Goal: Task Accomplishment & Management: Complete application form

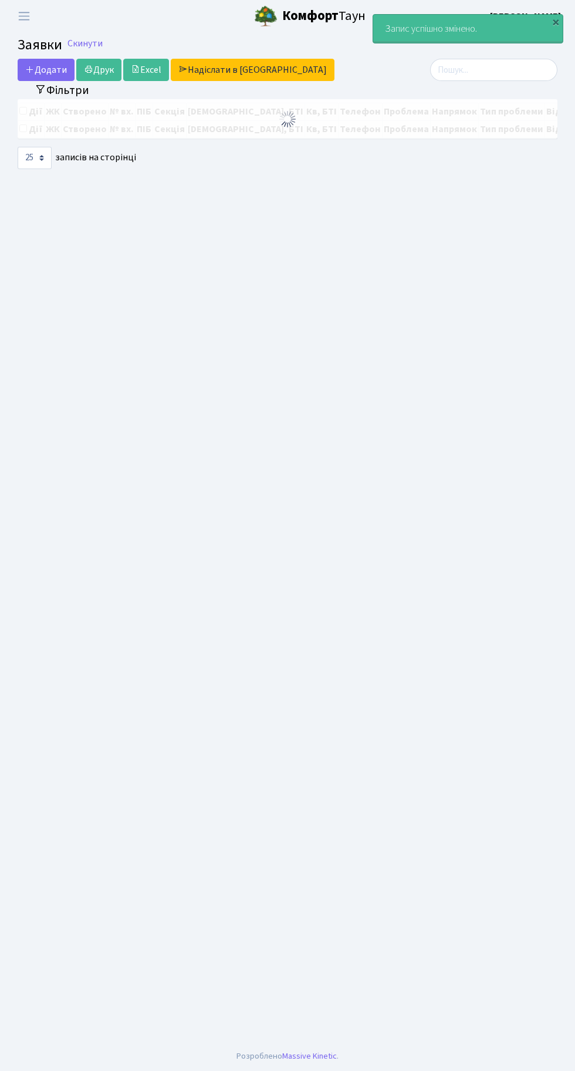
select select "25"
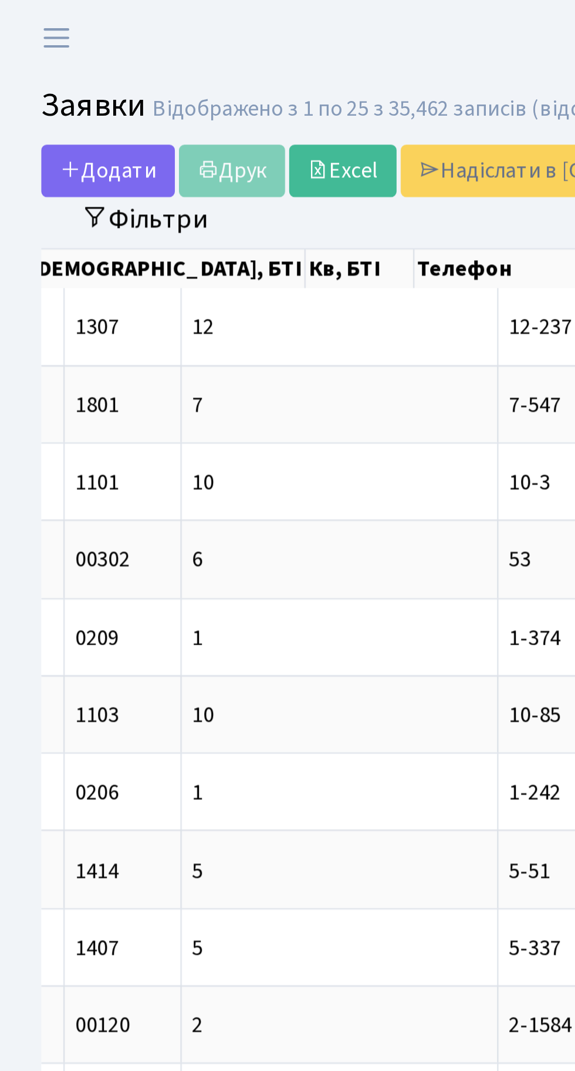
scroll to position [0, 289]
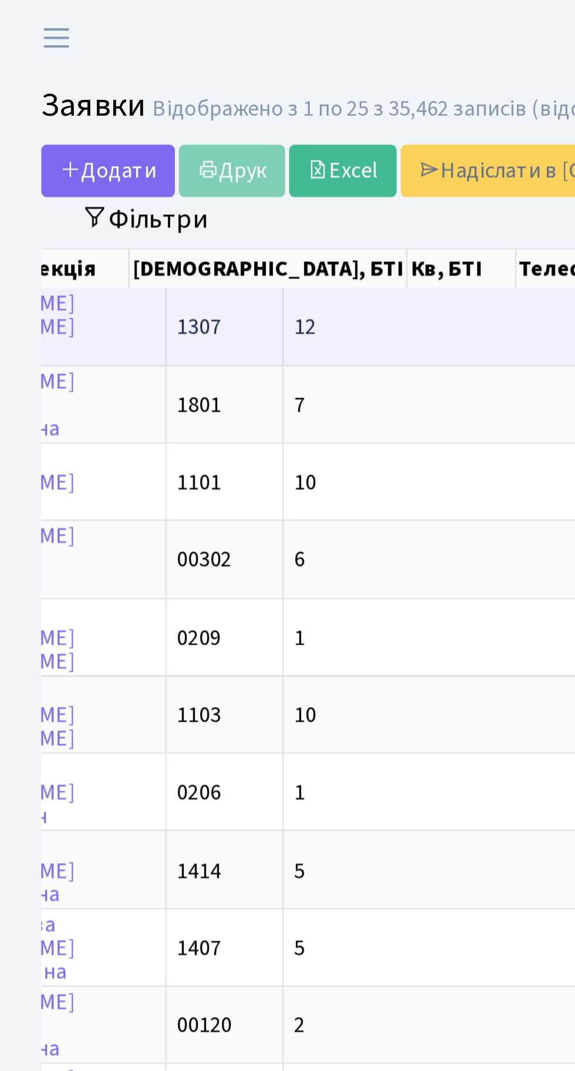
click at [121, 132] on td "12" at bounding box center [188, 139] width 135 height 32
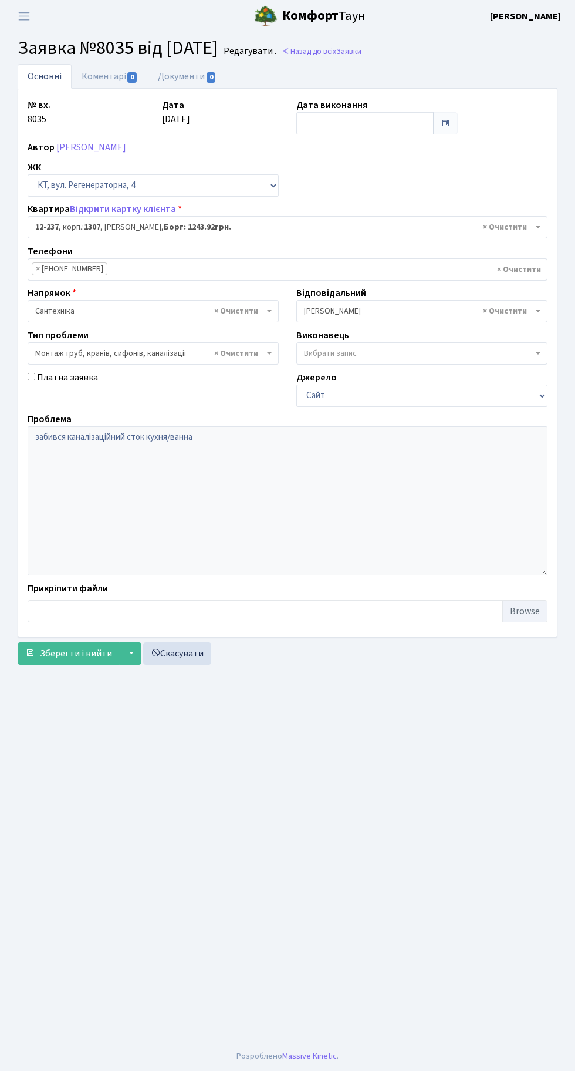
select select "7344"
select select "37"
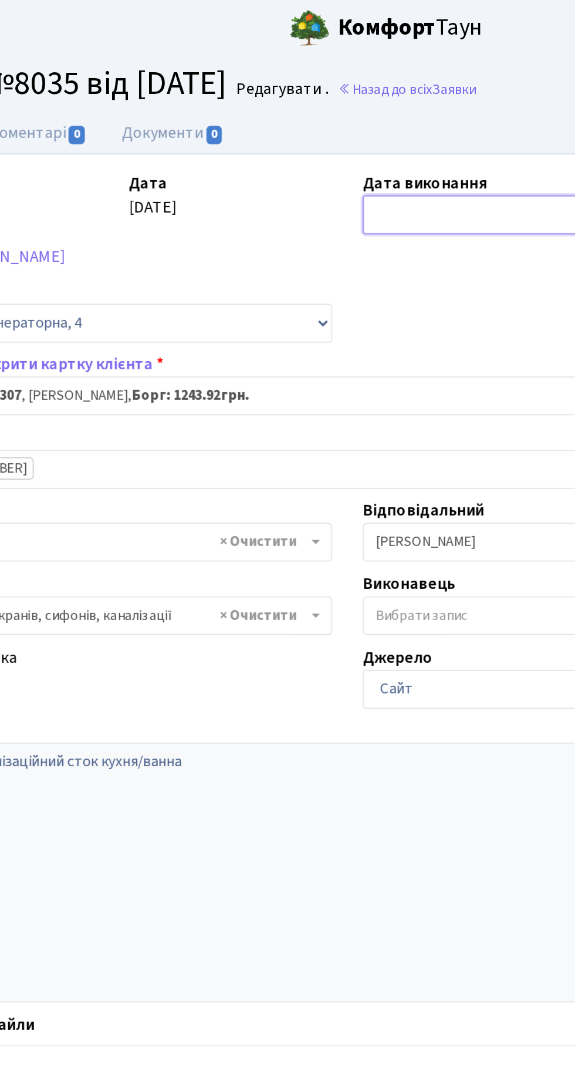
click at [341, 119] on input "text" at bounding box center [365, 123] width 137 height 22
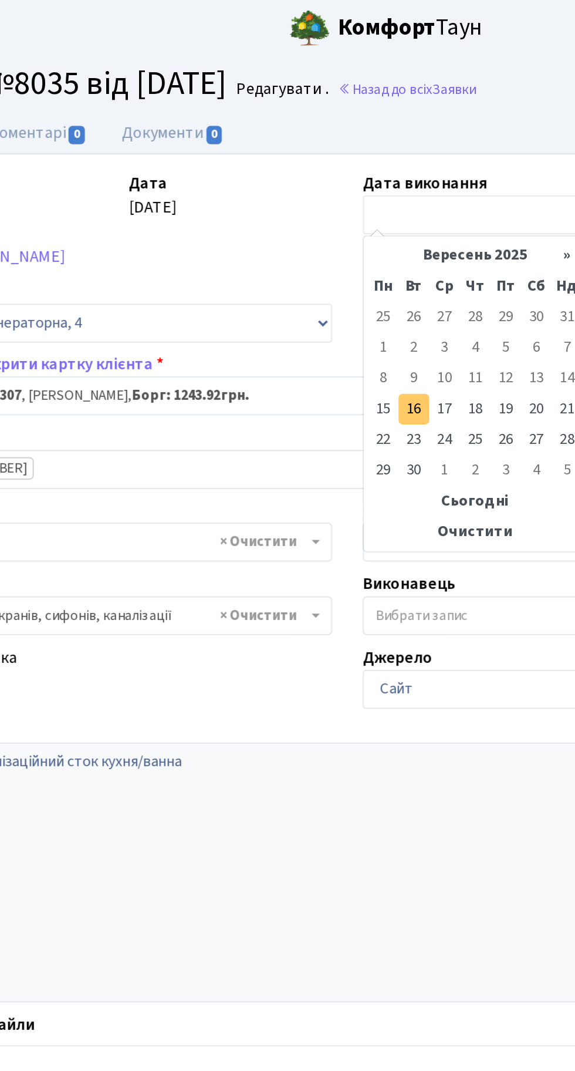
click at [327, 237] on td "16" at bounding box center [326, 235] width 18 height 18
type input "[DATE]"
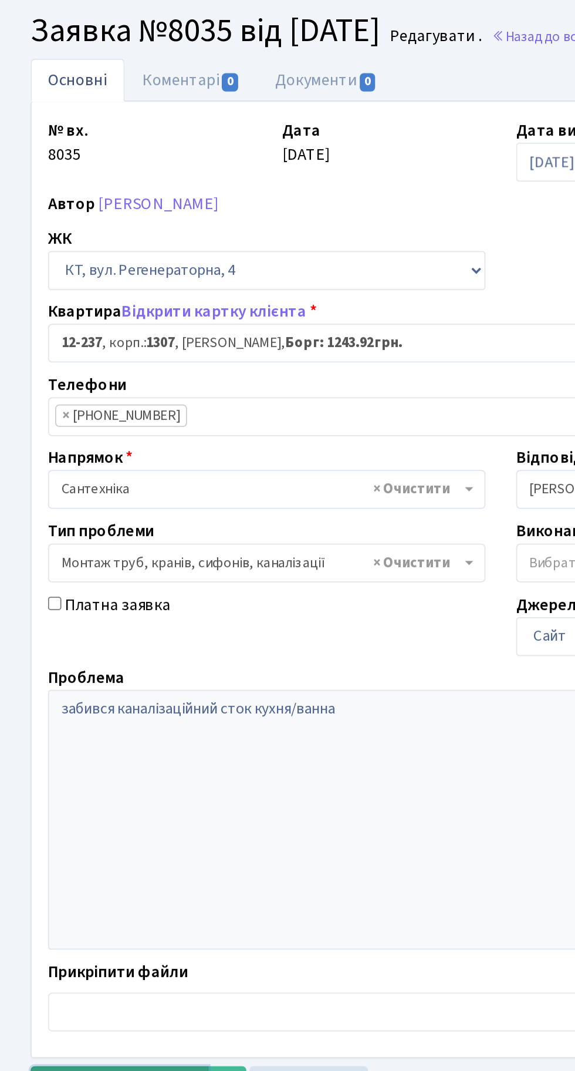
click at [68, 644] on button "Зберегти і вийти" at bounding box center [69, 653] width 102 height 22
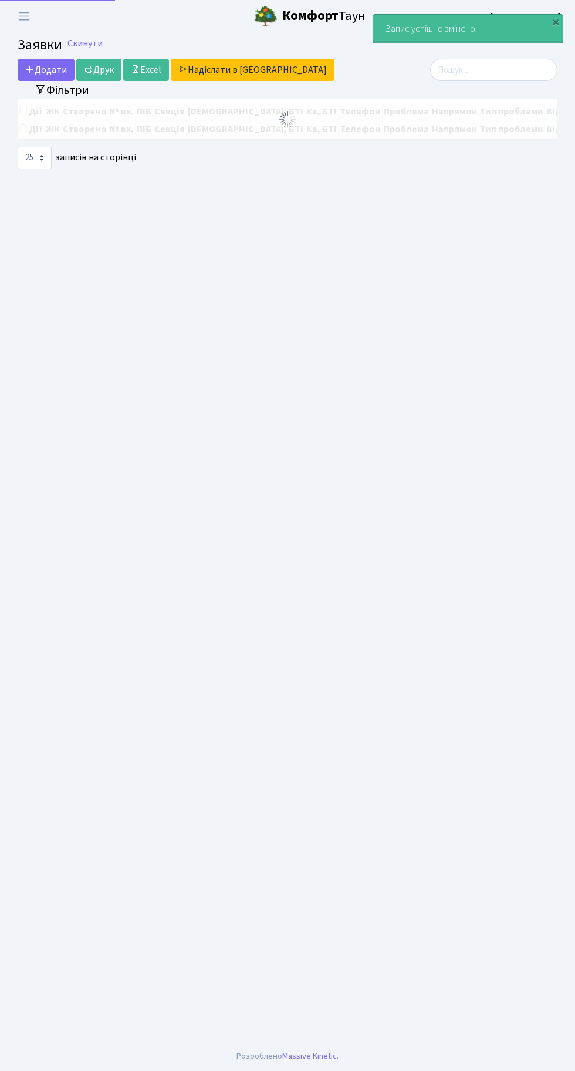
select select "25"
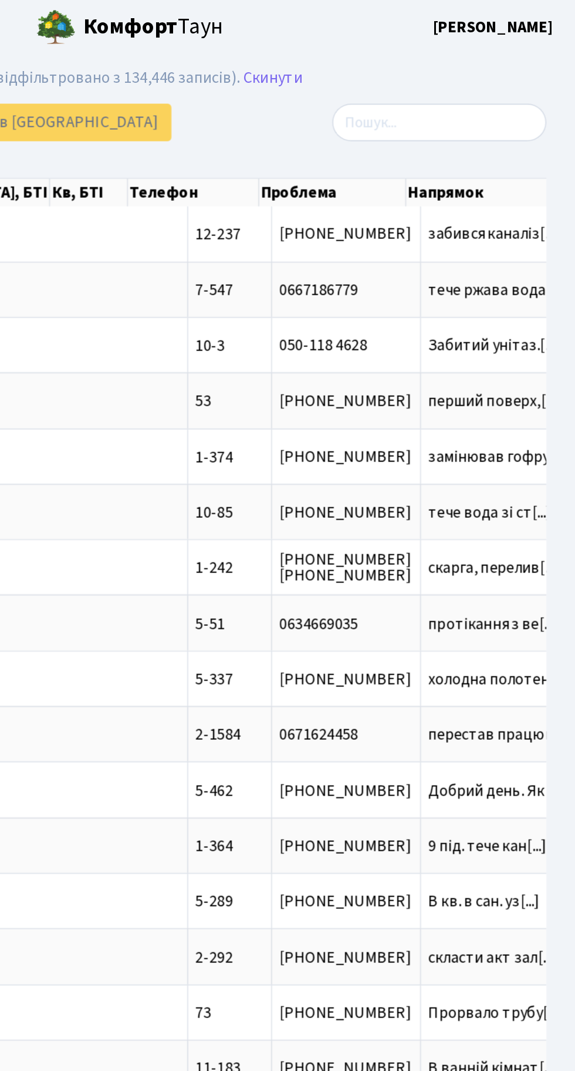
scroll to position [0, 170]
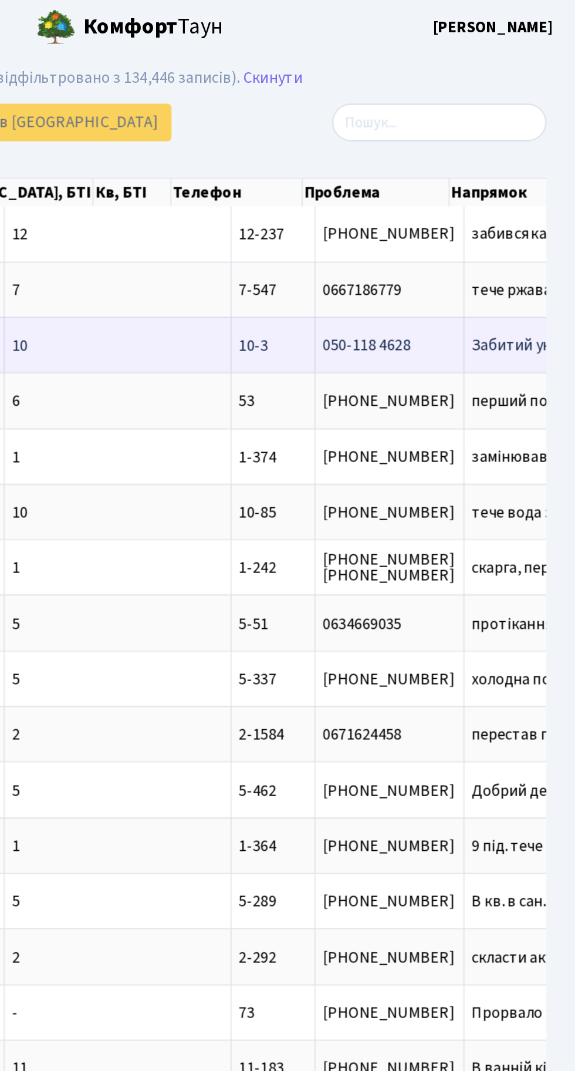
click at [514, 206] on span "Забитий унітаз.[...]" at bounding box center [553, 205] width 78 height 13
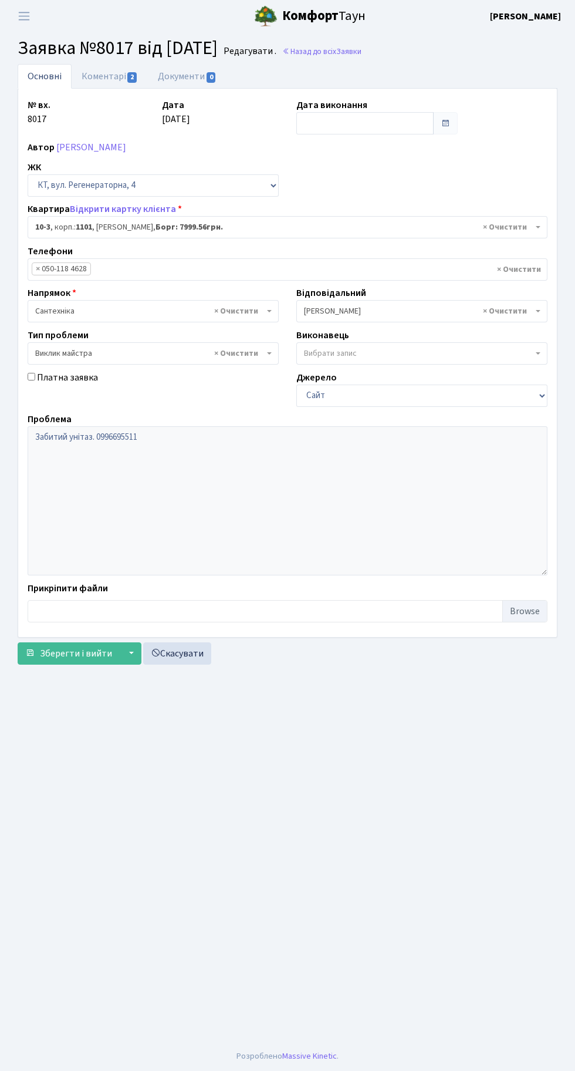
select select "6572"
select select "29"
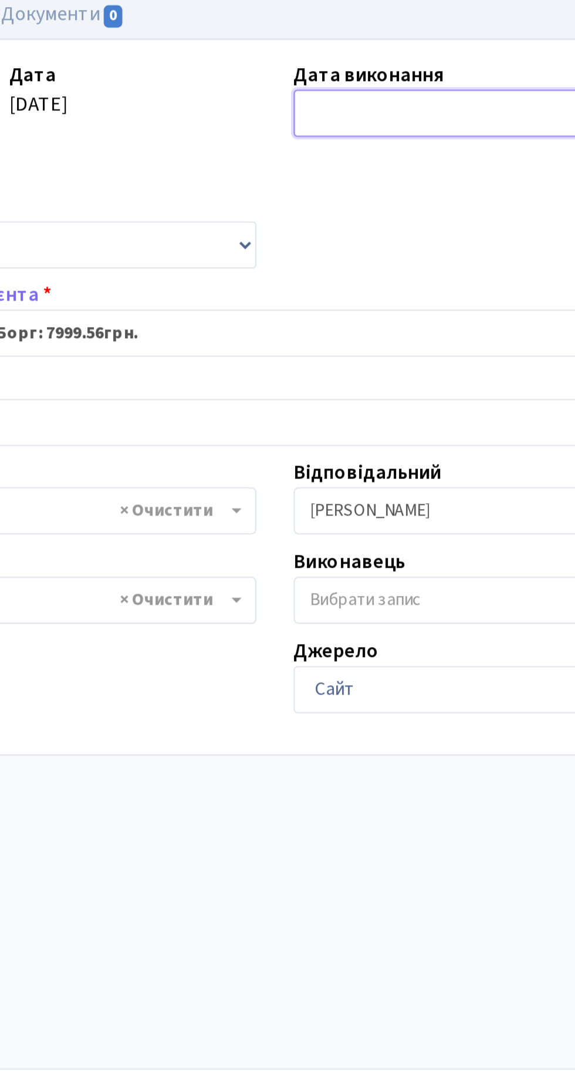
click at [339, 122] on input "text" at bounding box center [365, 123] width 137 height 22
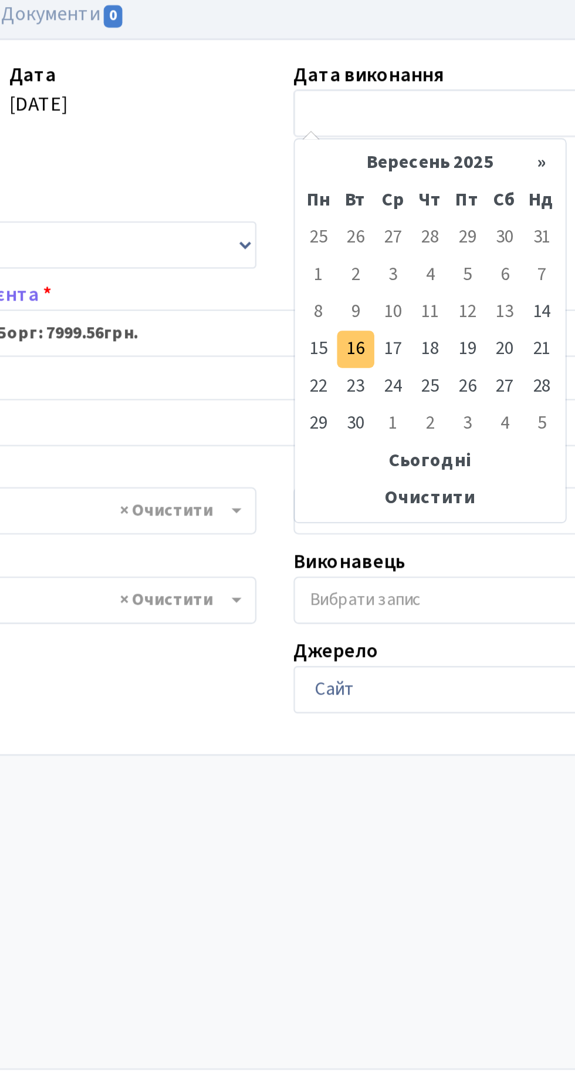
click at [329, 231] on td "16" at bounding box center [326, 235] width 18 height 18
type input "[DATE]"
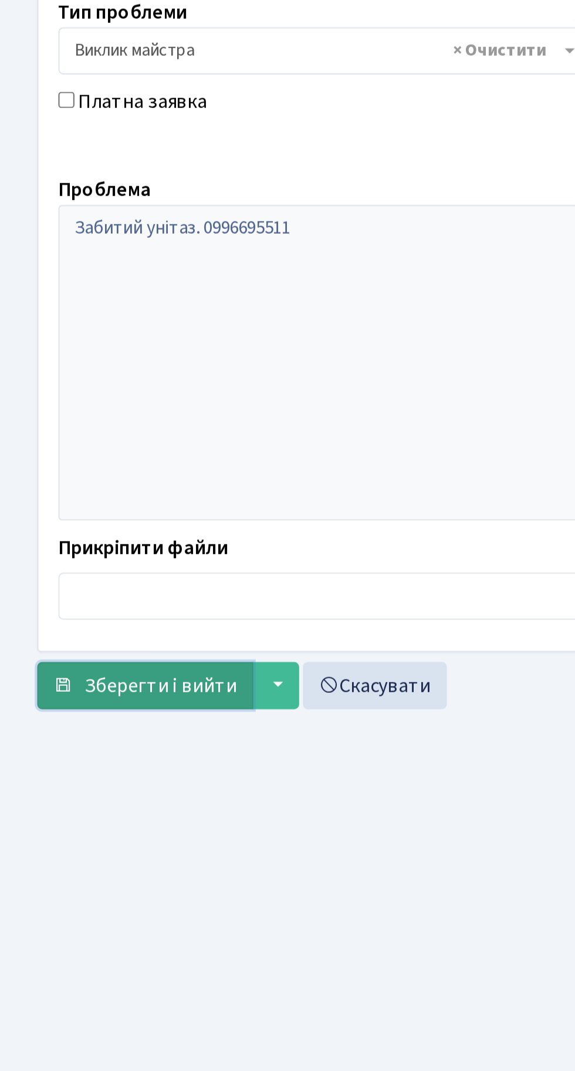
click at [86, 649] on span "Зберегти і вийти" at bounding box center [76, 653] width 72 height 13
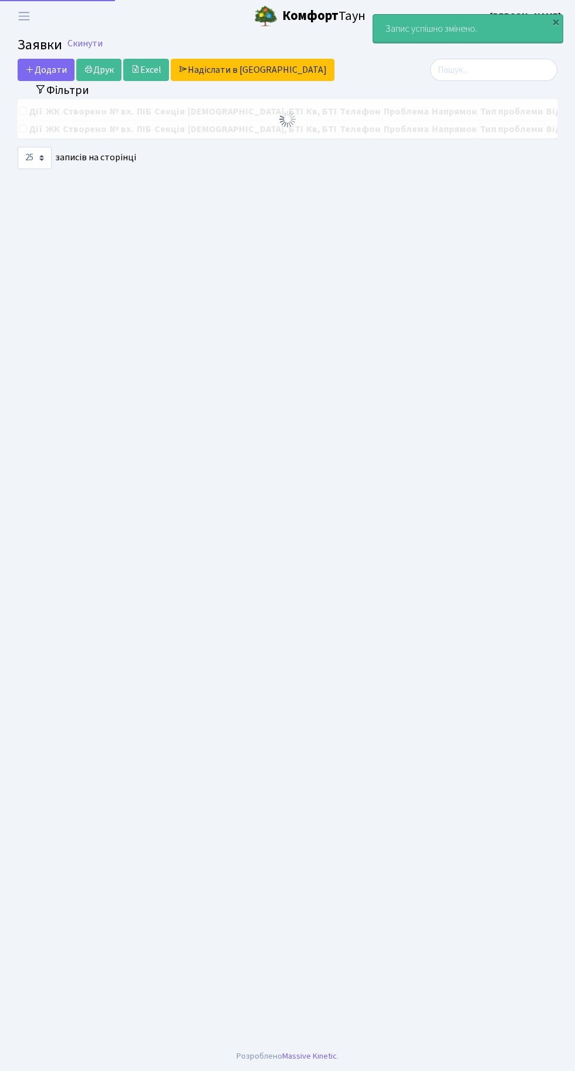
select select "25"
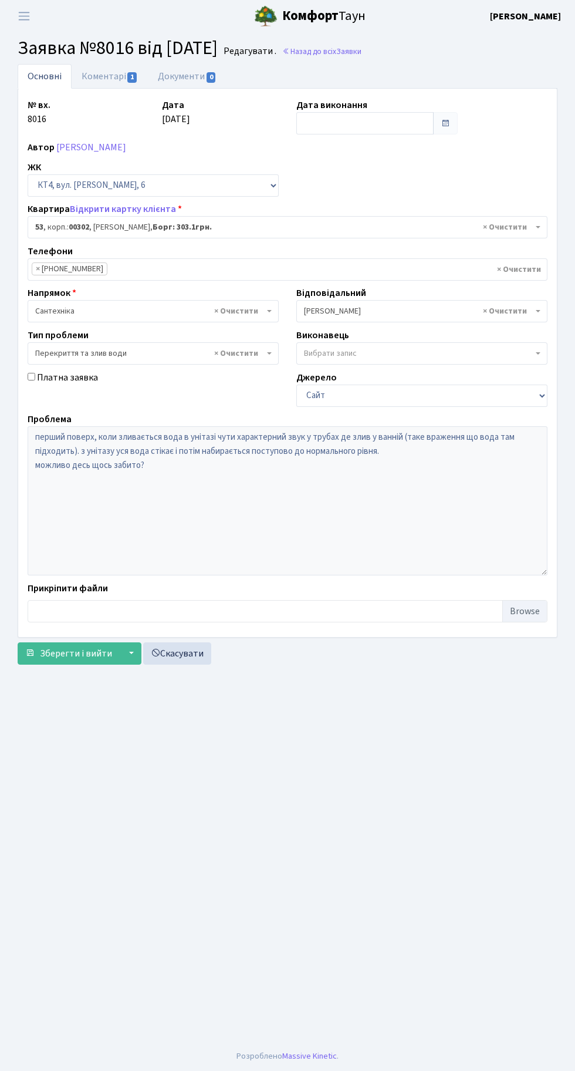
select select "16782"
select select "32"
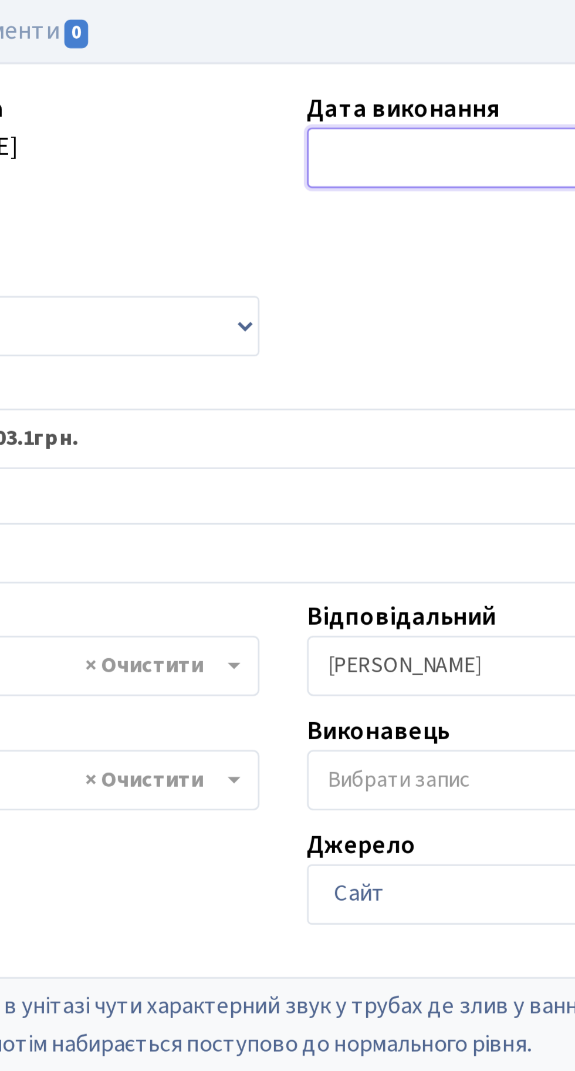
click at [321, 120] on input "text" at bounding box center [365, 123] width 137 height 22
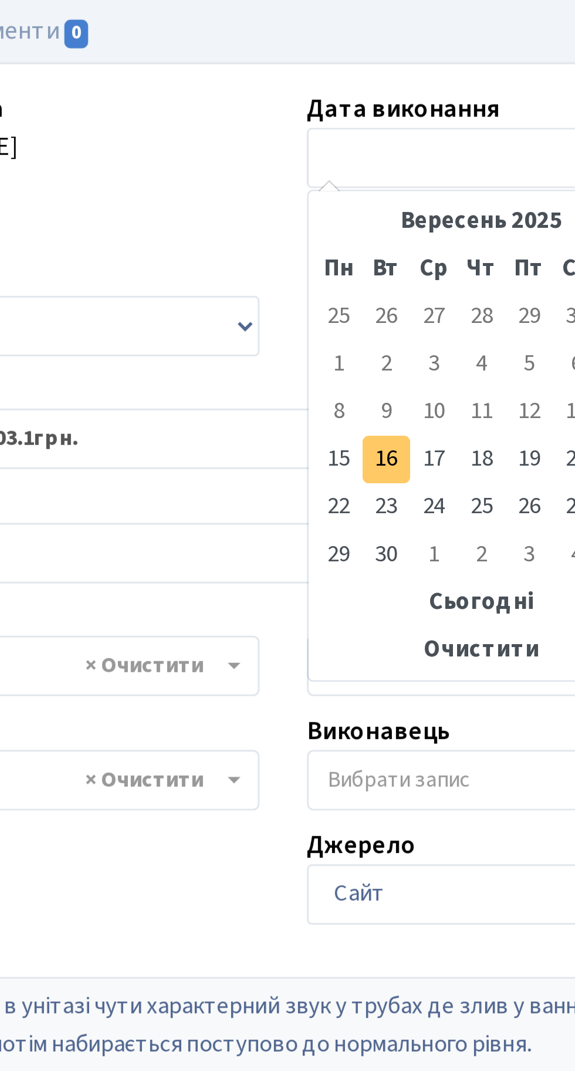
click at [325, 233] on td "16" at bounding box center [326, 235] width 18 height 18
type input "[DATE]"
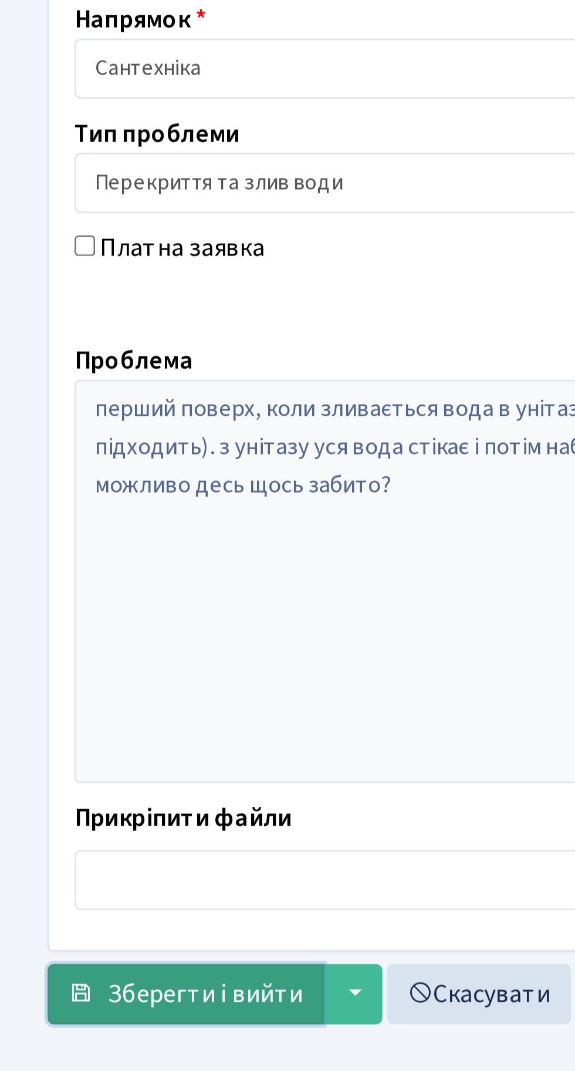
click at [80, 655] on span "Зберегти і вийти" at bounding box center [76, 653] width 72 height 13
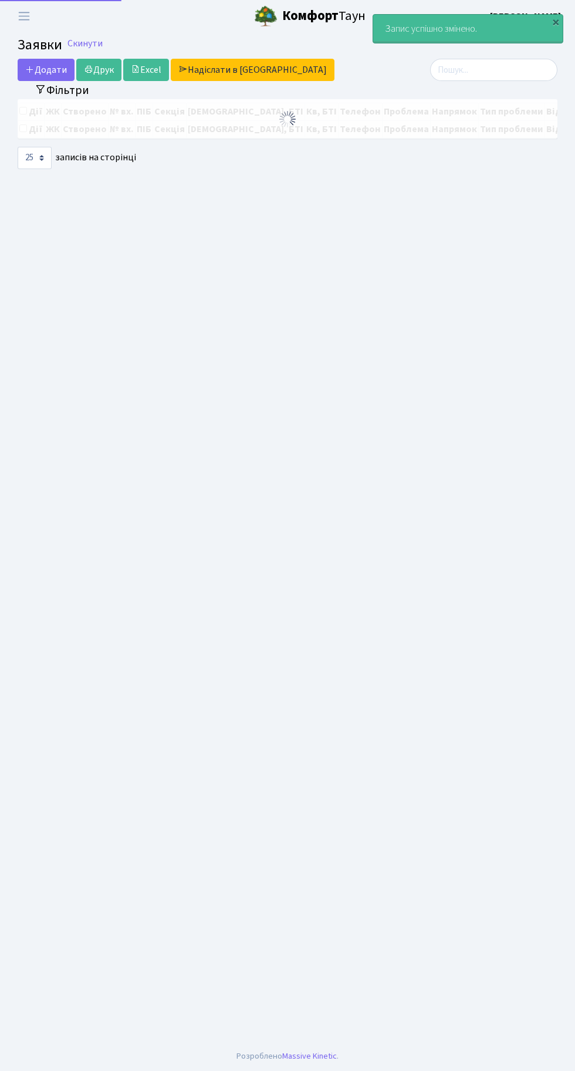
select select "25"
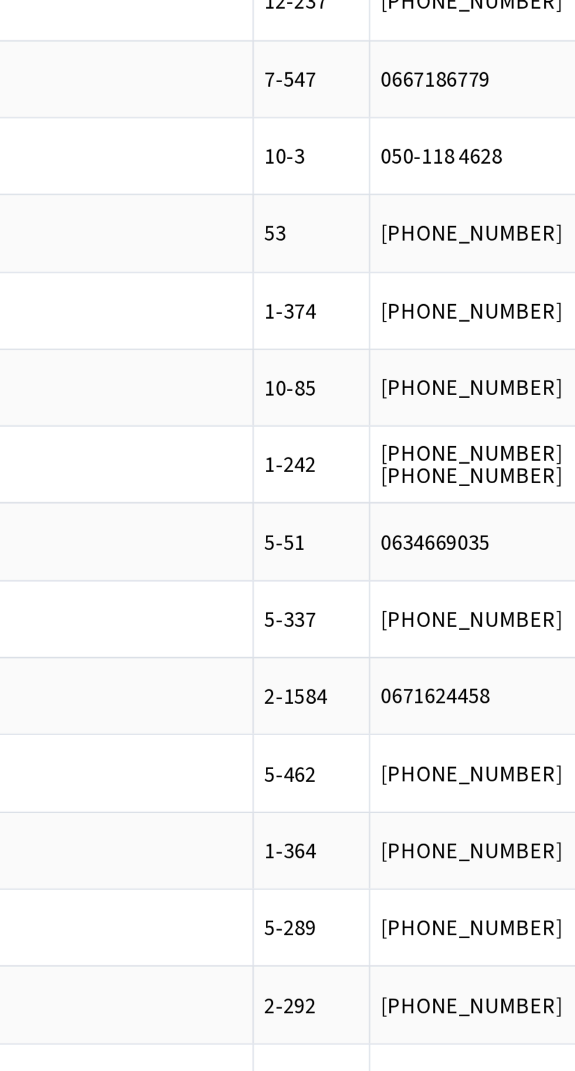
scroll to position [0, 186]
